Goal: Navigation & Orientation: Find specific page/section

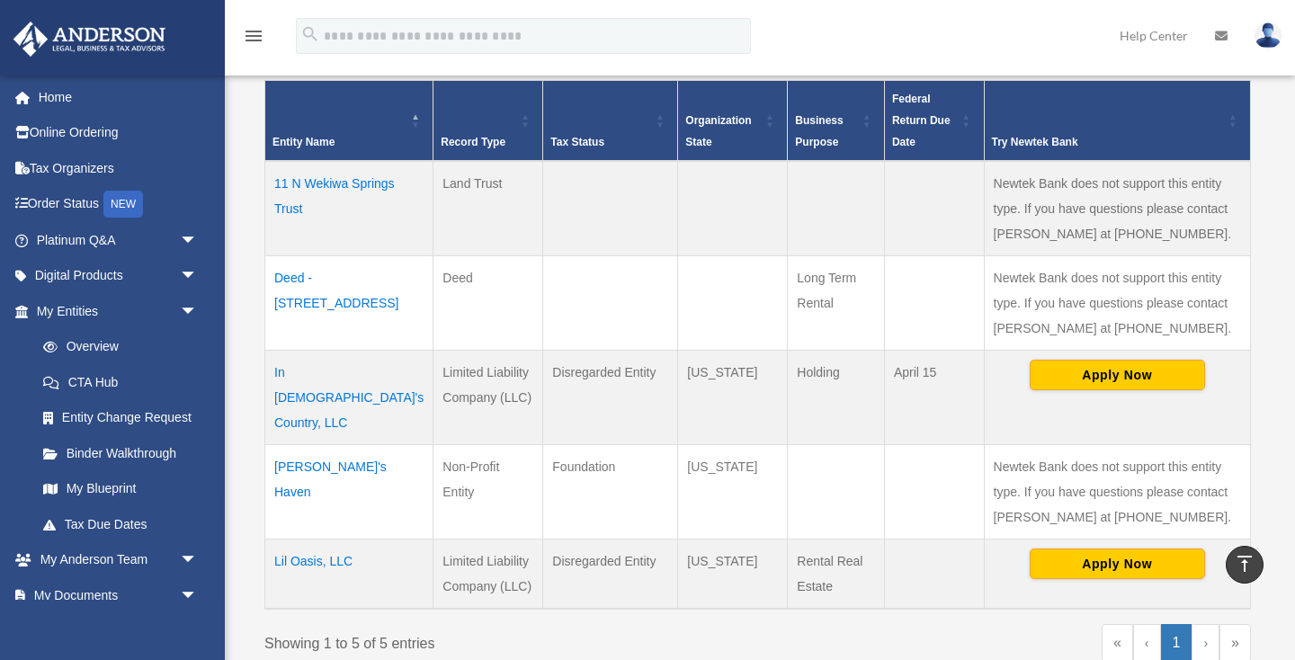
scroll to position [410, 0]
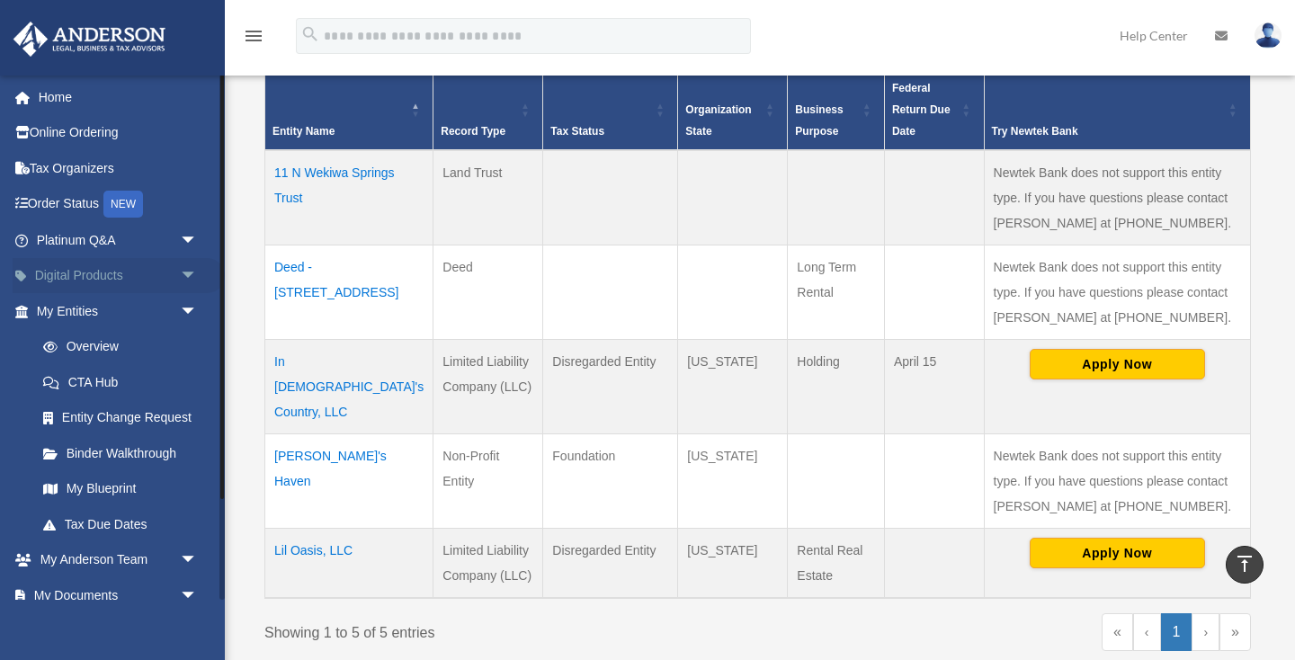
click at [85, 270] on link "Digital Products arrow_drop_down" at bounding box center [119, 276] width 212 height 36
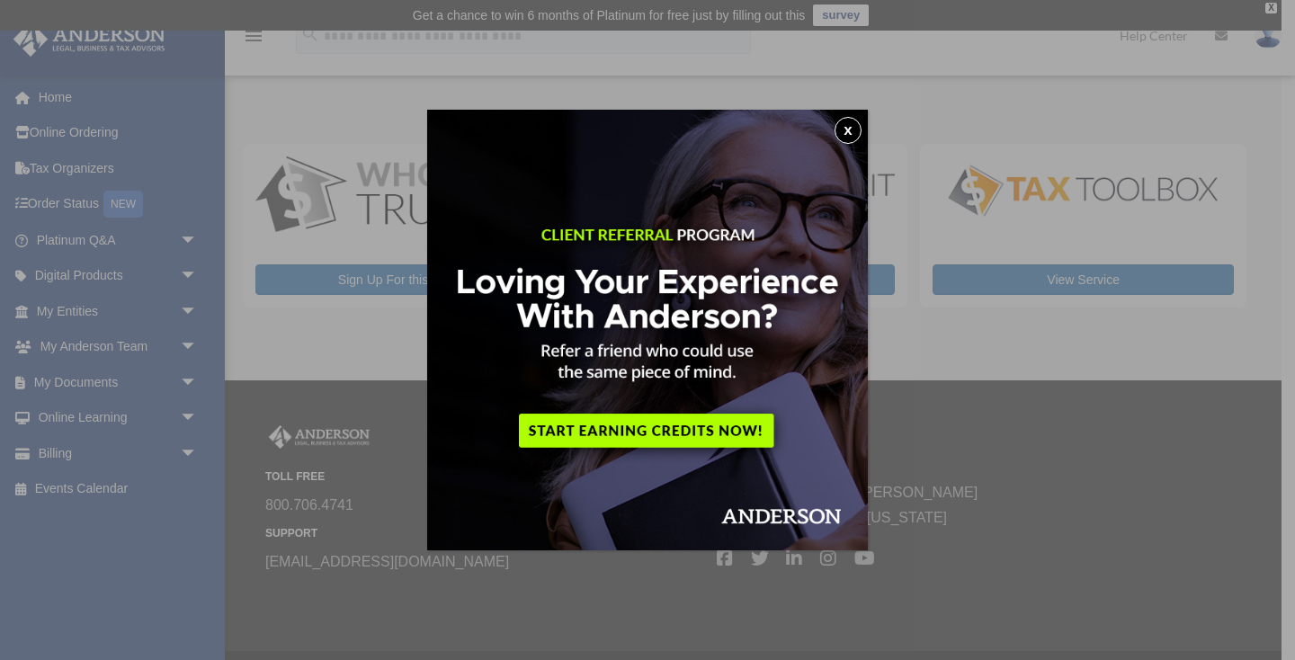
click at [847, 131] on button "x" at bounding box center [847, 130] width 27 height 27
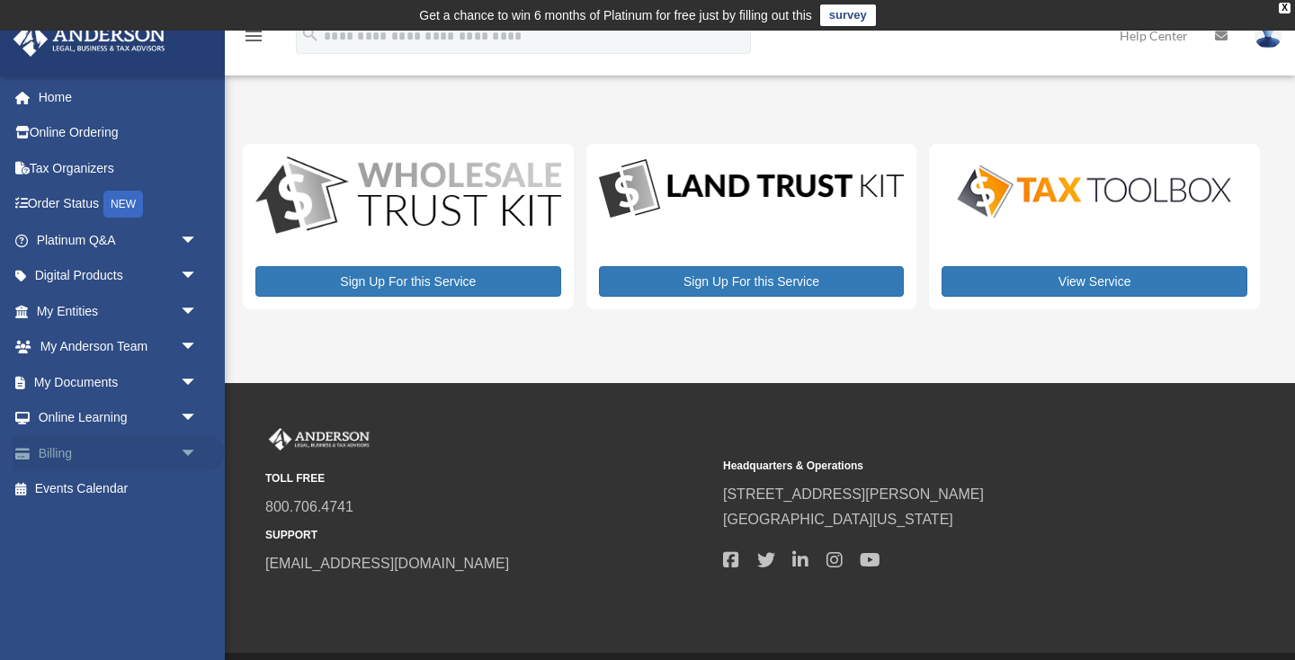
click at [191, 448] on span "arrow_drop_down" at bounding box center [198, 453] width 36 height 37
click at [133, 487] on link "$ Open Invoices" at bounding box center [125, 489] width 200 height 37
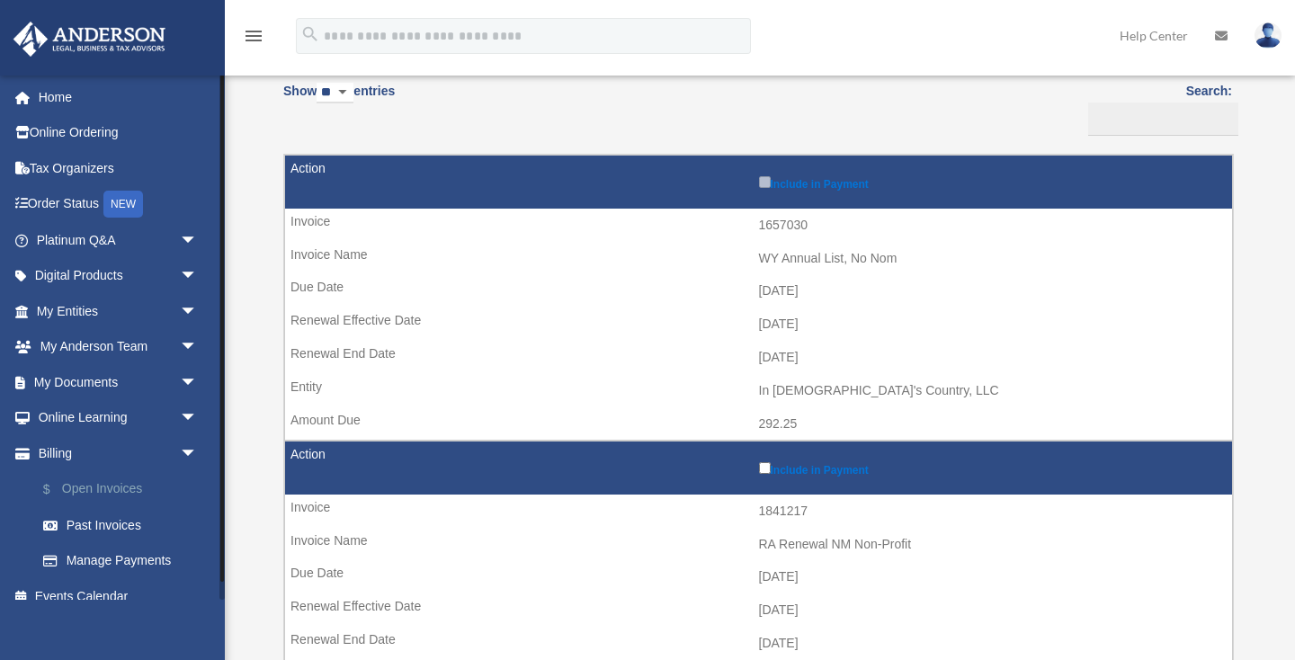
scroll to position [278, 0]
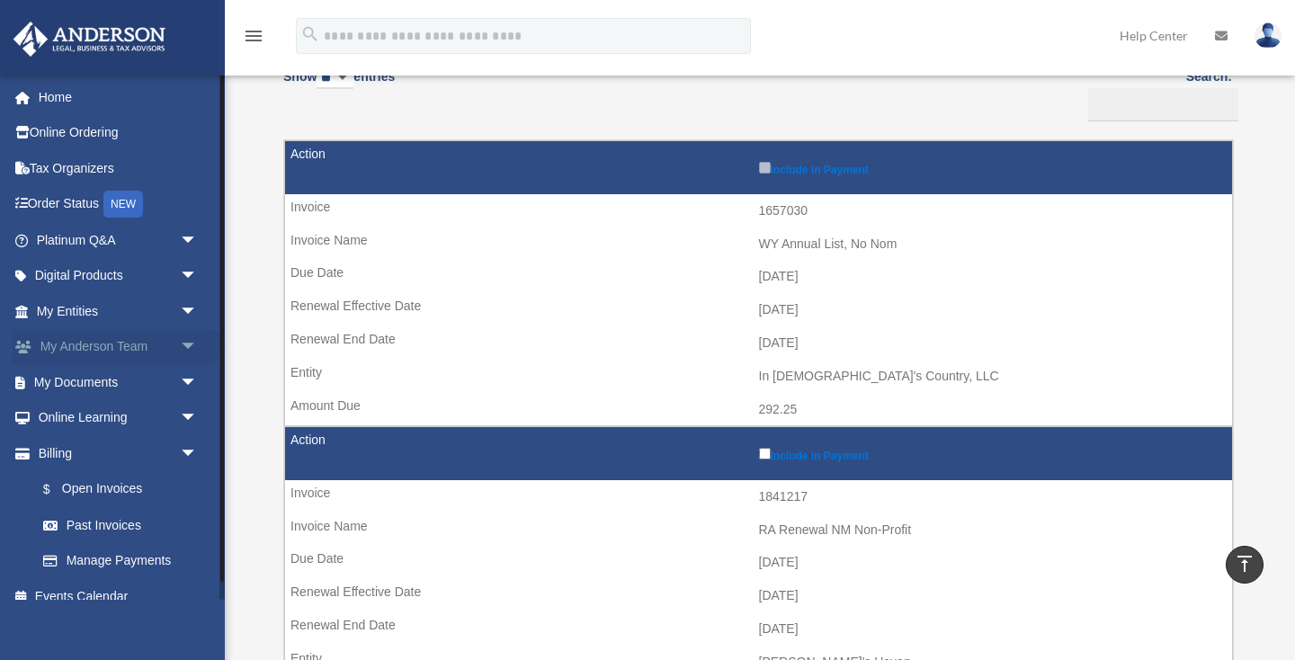
click at [189, 347] on span "arrow_drop_down" at bounding box center [198, 347] width 36 height 37
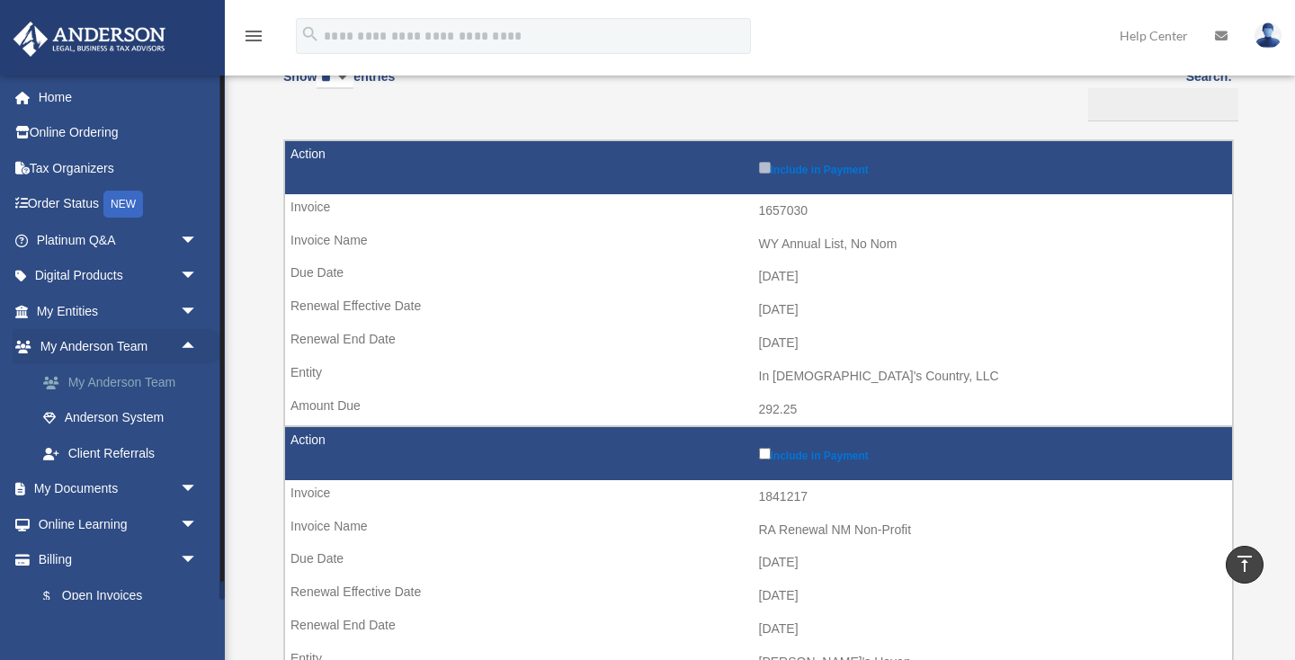
click at [161, 378] on link "My Anderson Team" at bounding box center [125, 382] width 200 height 36
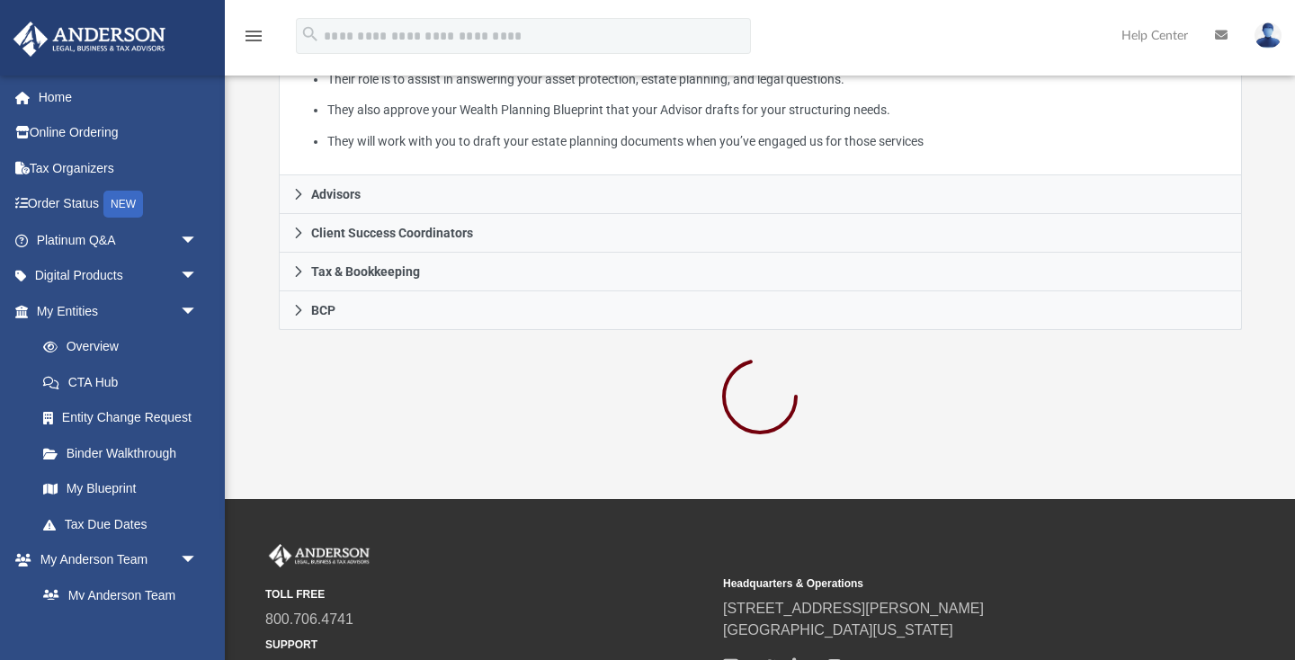
scroll to position [461, 0]
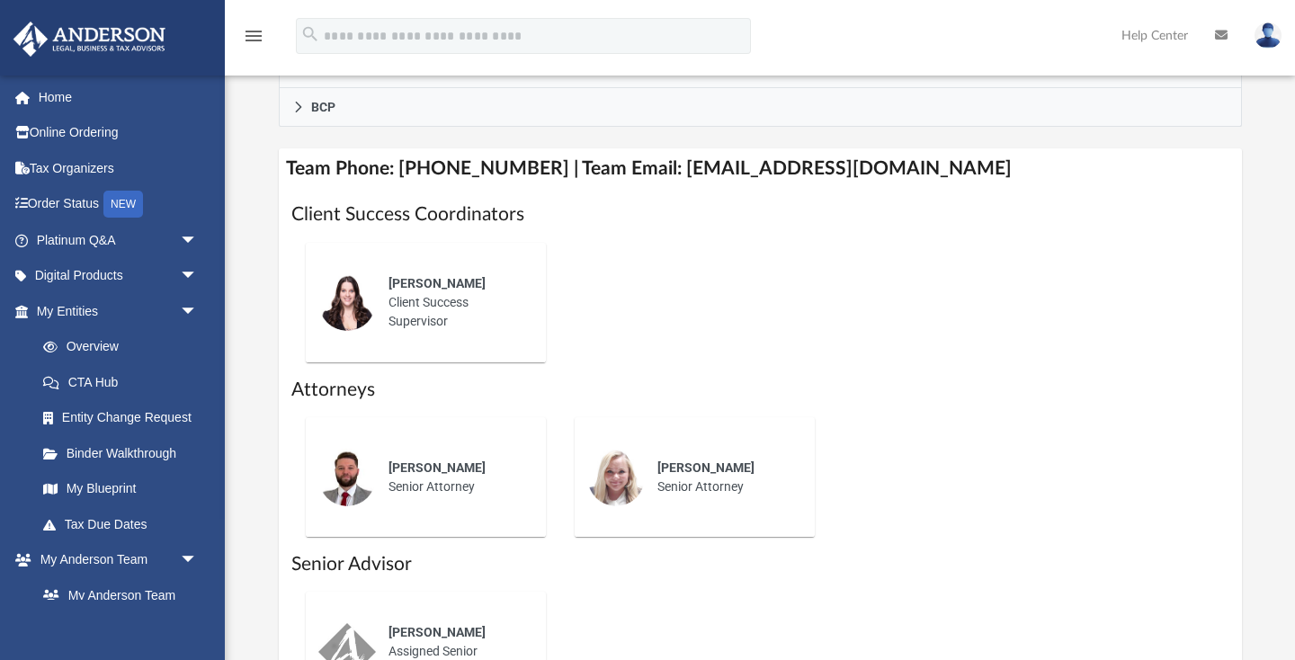
scroll to position [663, 0]
click at [431, 336] on div "Jennie Wilson Client Success Supervisor" at bounding box center [454, 302] width 157 height 82
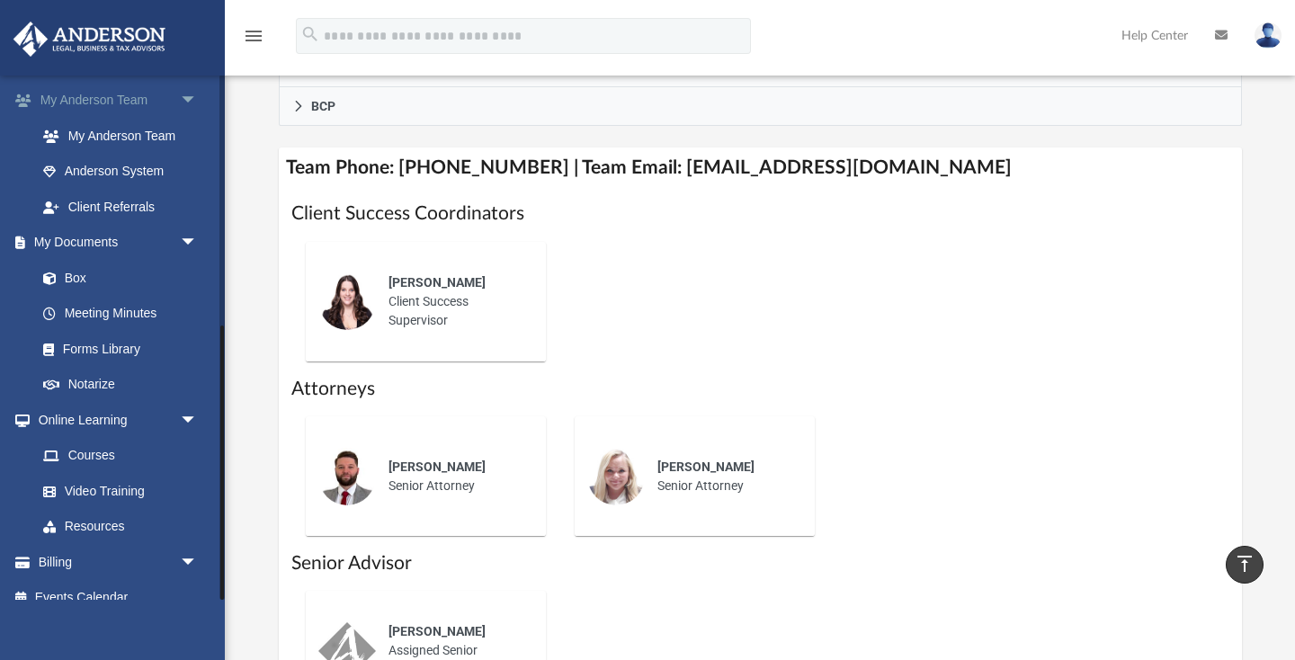
scroll to position [479, 0]
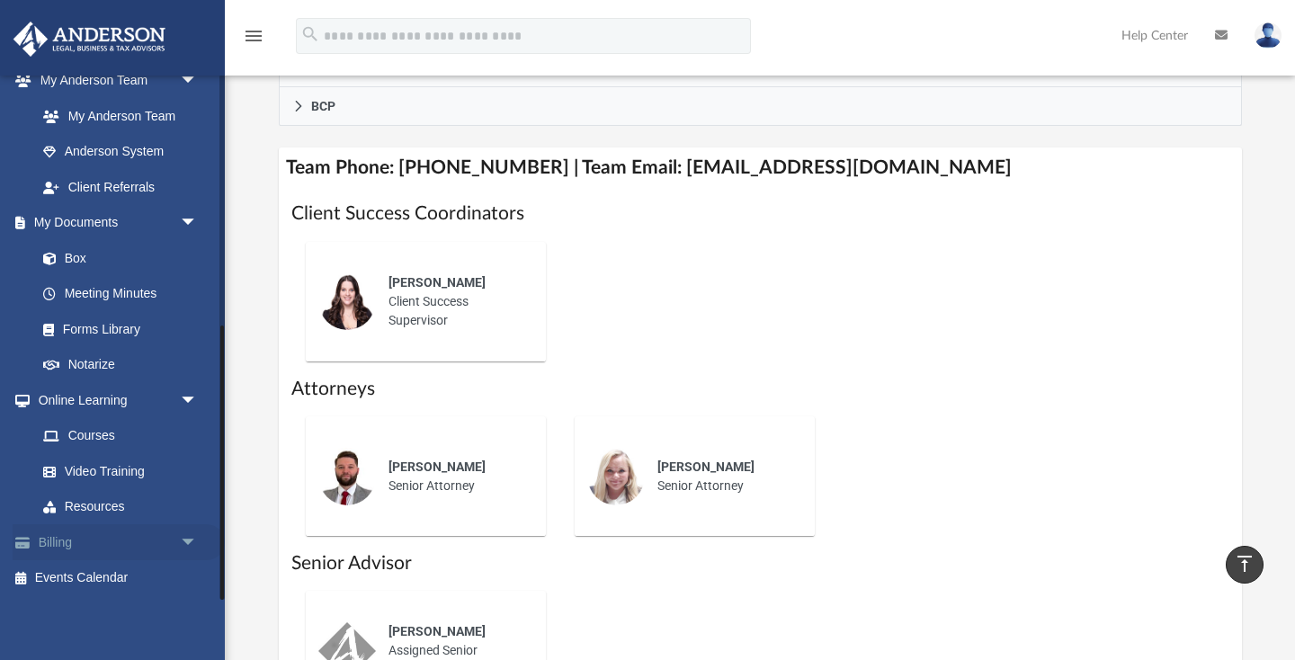
click at [112, 544] on link "Billing arrow_drop_down" at bounding box center [119, 542] width 212 height 36
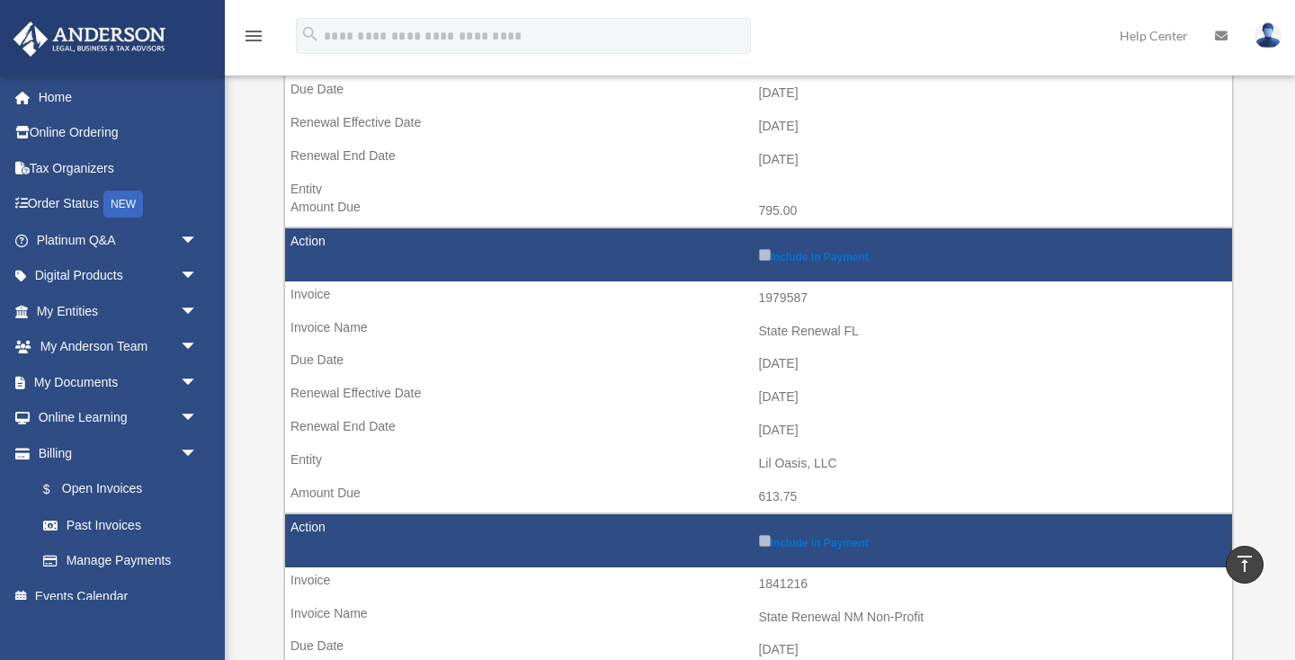
scroll to position [1317, 0]
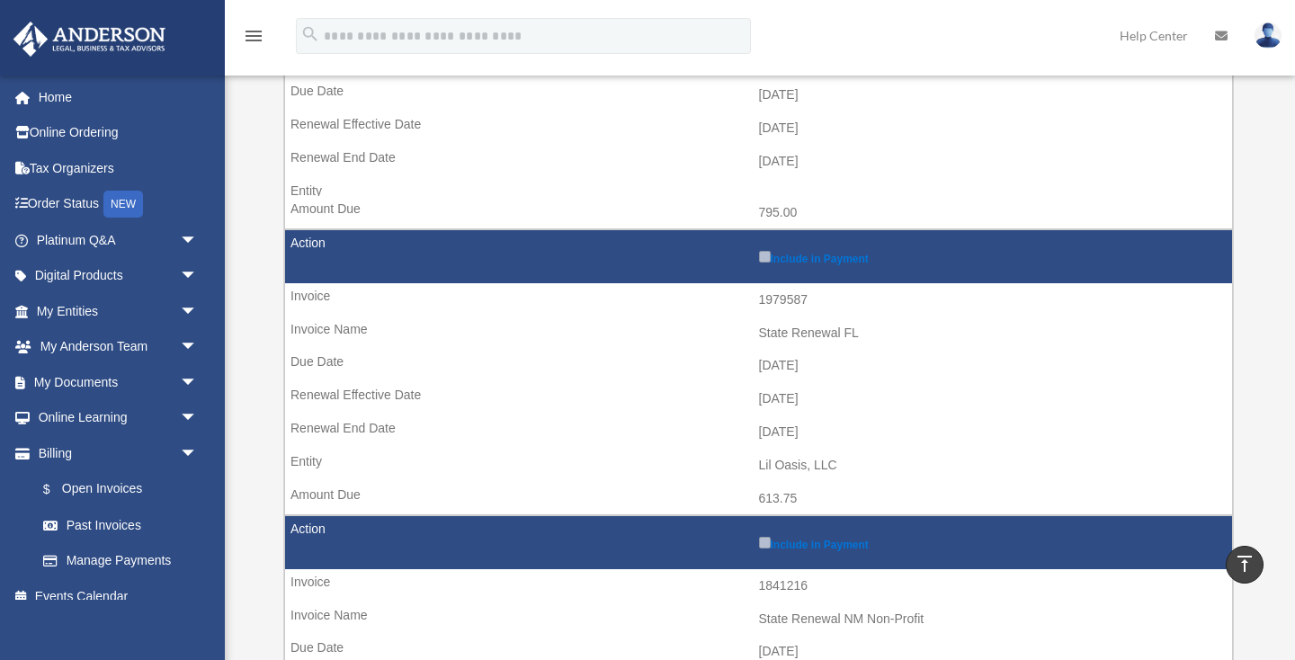
click at [1267, 42] on img at bounding box center [1267, 35] width 27 height 26
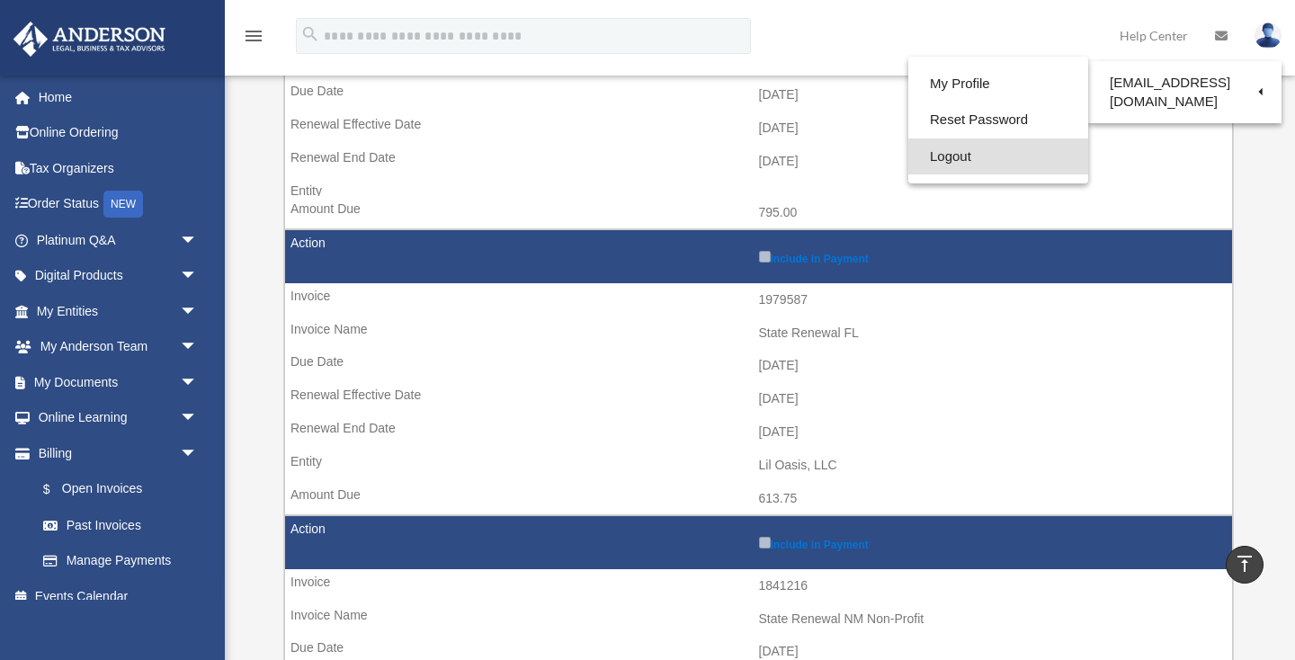
click at [950, 153] on link "Logout" at bounding box center [998, 156] width 180 height 37
